Goal: Communication & Community: Connect with others

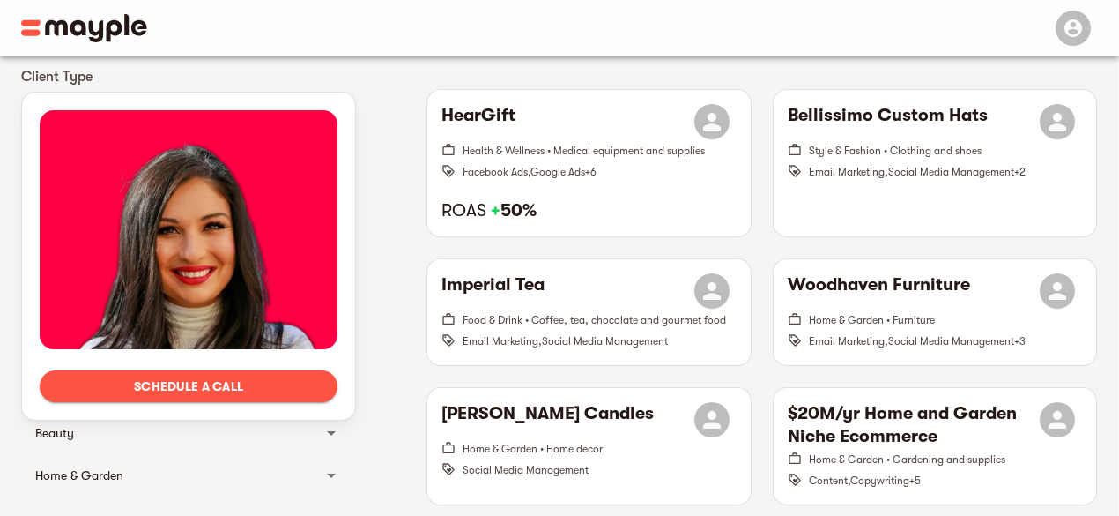
scroll to position [503, 0]
